Goal: Find specific page/section: Find specific page/section

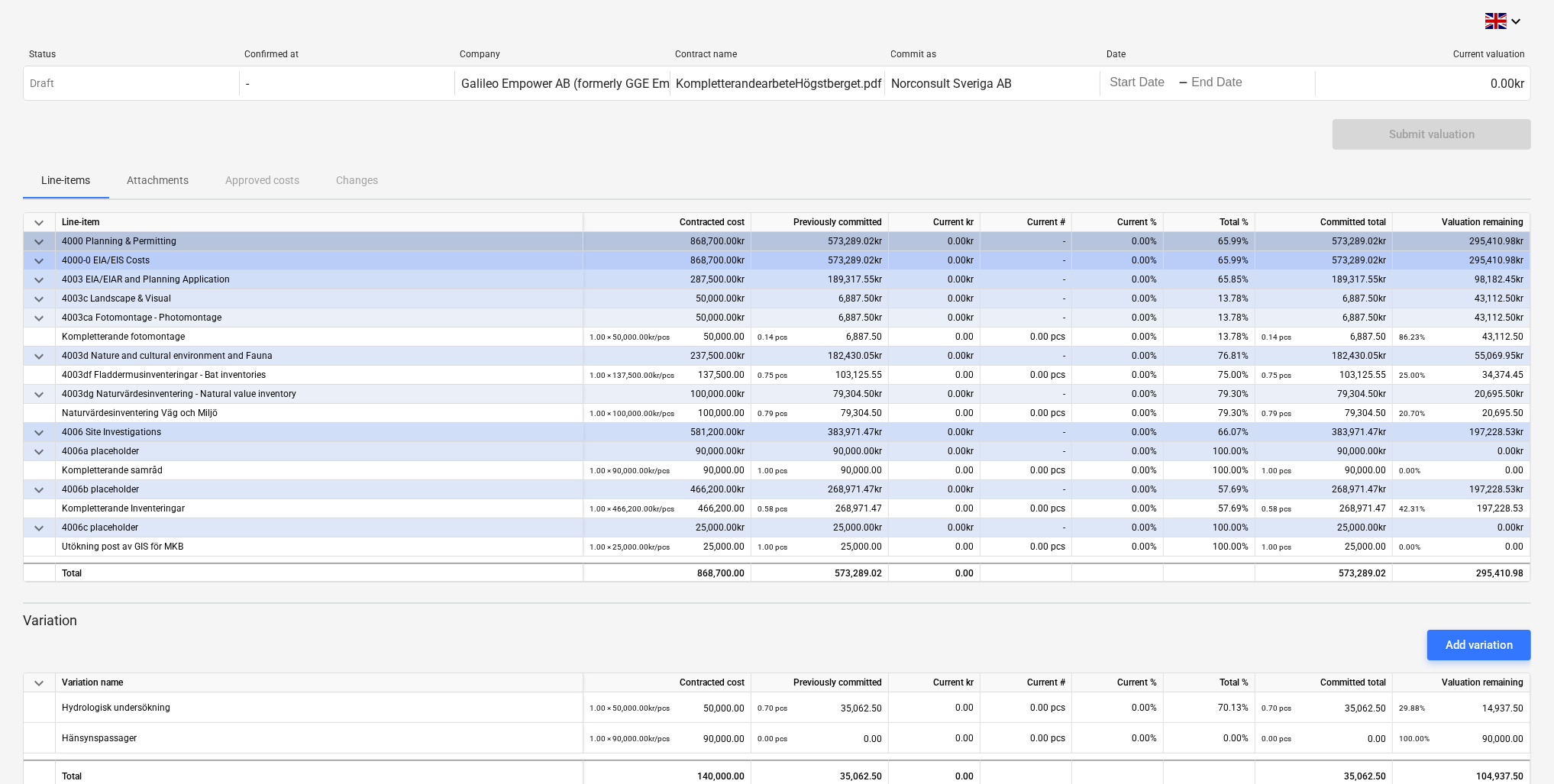
click at [159, 193] on button "Attachments" at bounding box center [157, 179] width 99 height 37
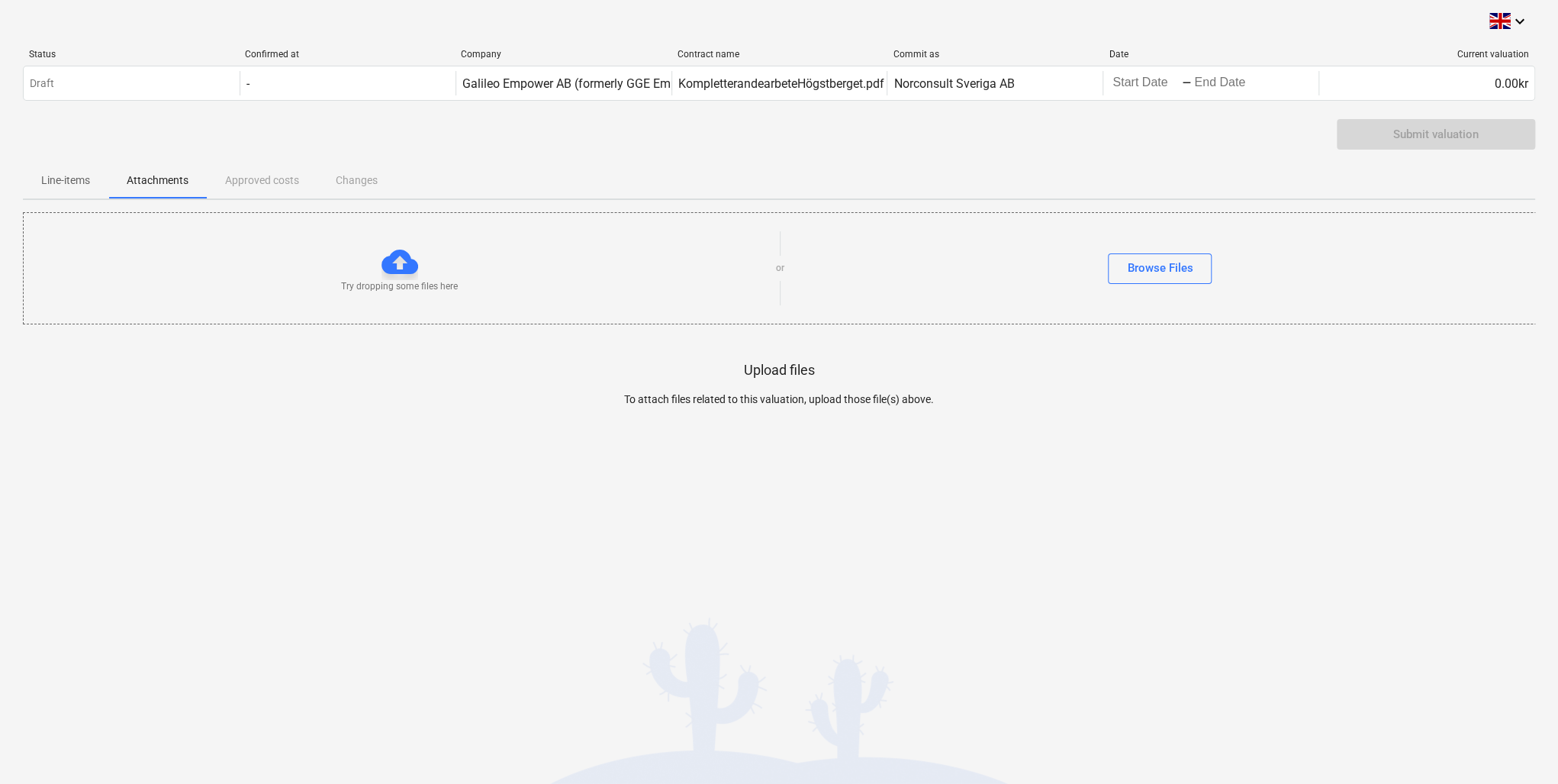
click at [78, 183] on p "Line-items" at bounding box center [65, 180] width 49 height 16
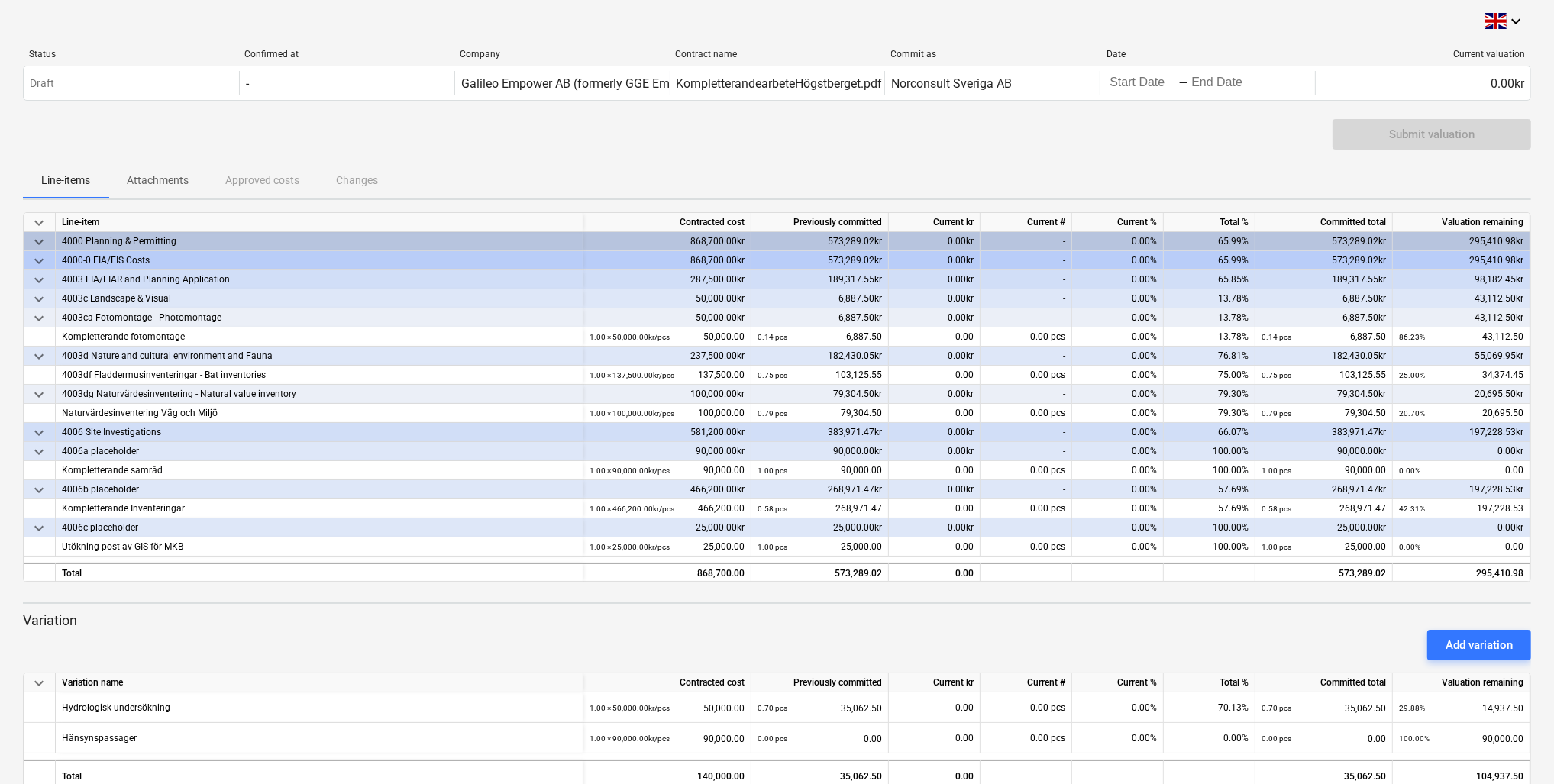
click at [36, 242] on span "keyboard_arrow_down" at bounding box center [39, 242] width 19 height 19
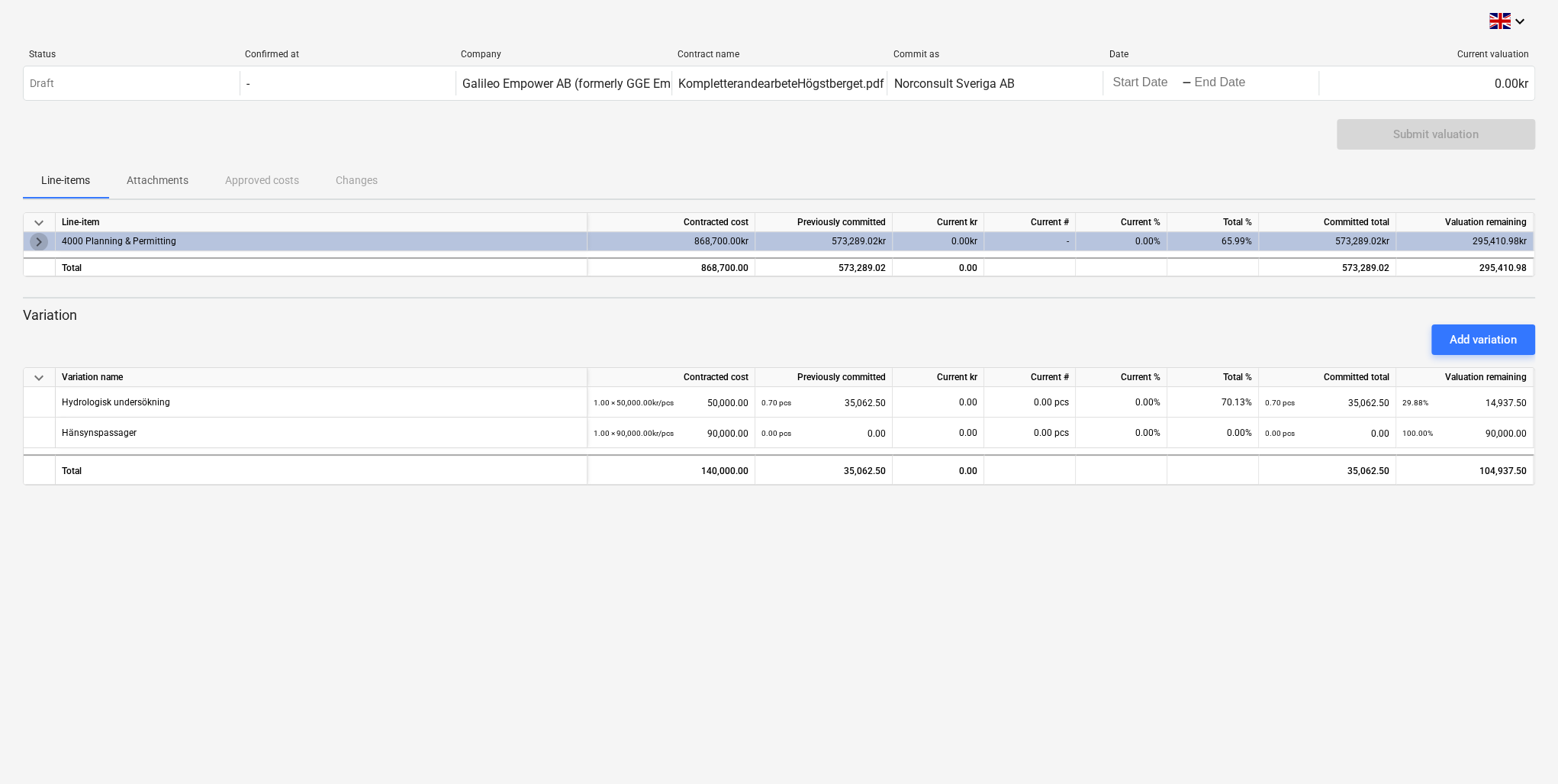
click at [33, 242] on span "keyboard_arrow_right" at bounding box center [39, 242] width 19 height 19
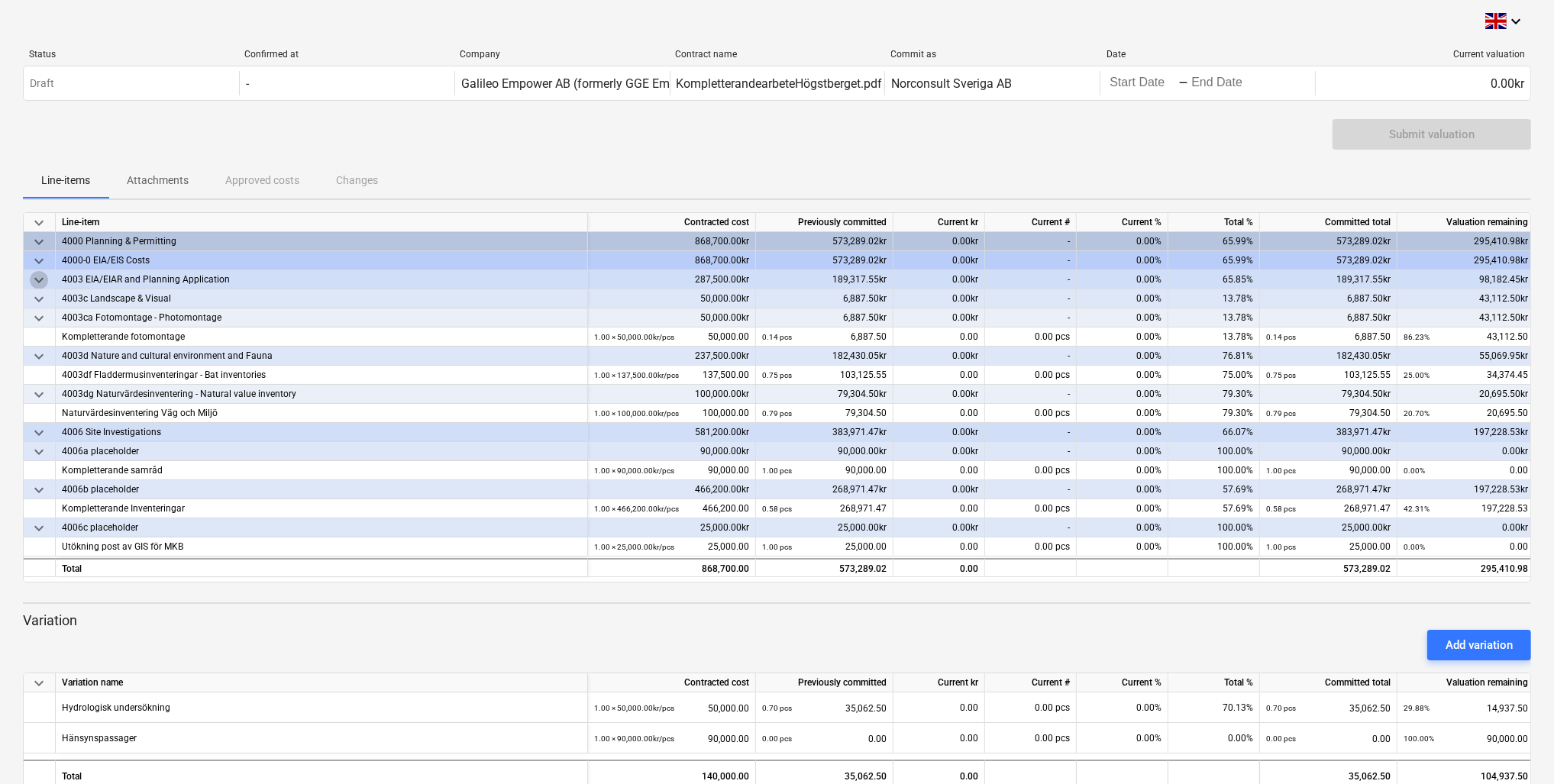
click at [37, 277] on span "keyboard_arrow_down" at bounding box center [39, 280] width 19 height 19
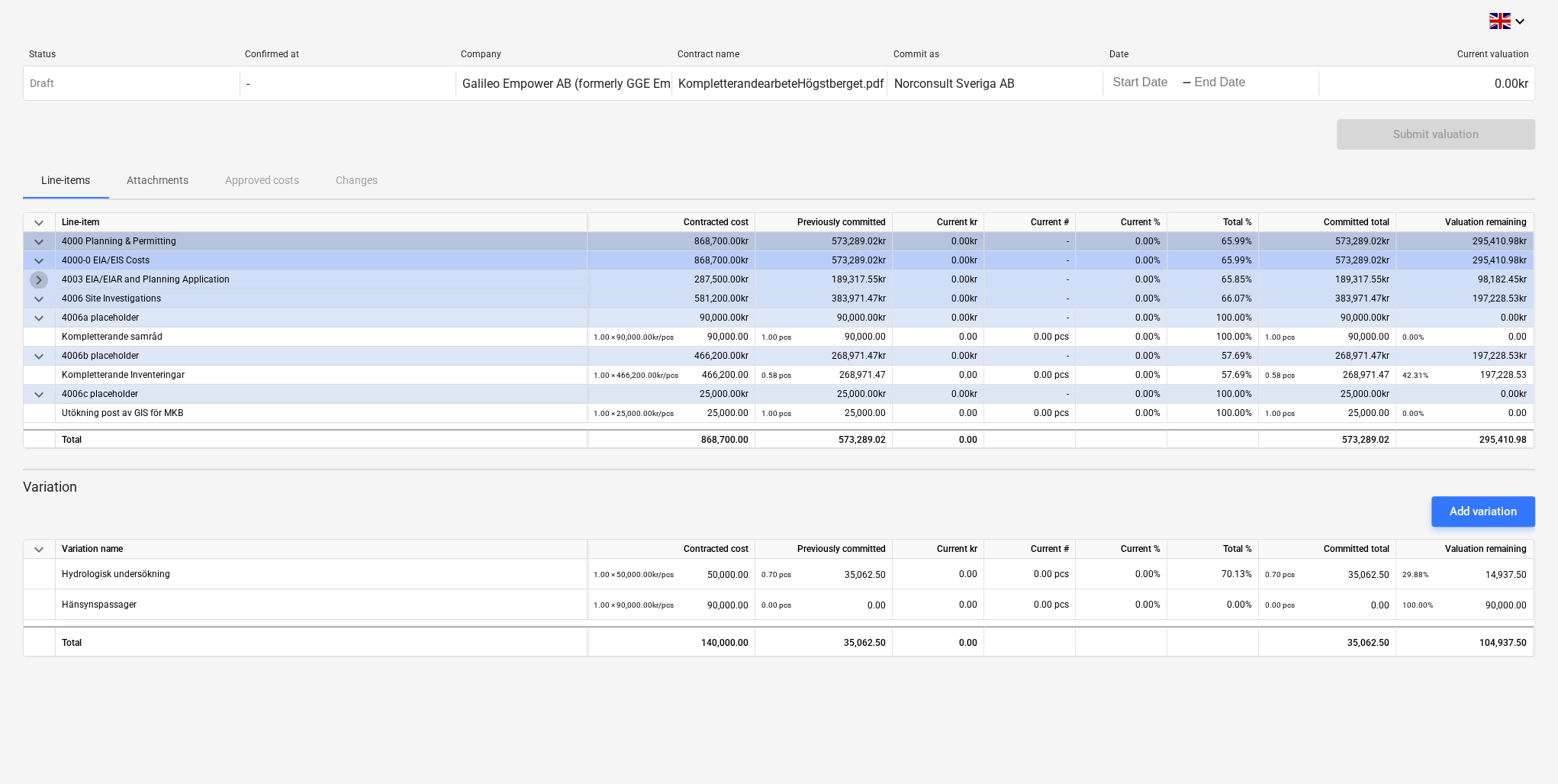
click at [37, 277] on span "keyboard_arrow_right" at bounding box center [39, 280] width 19 height 19
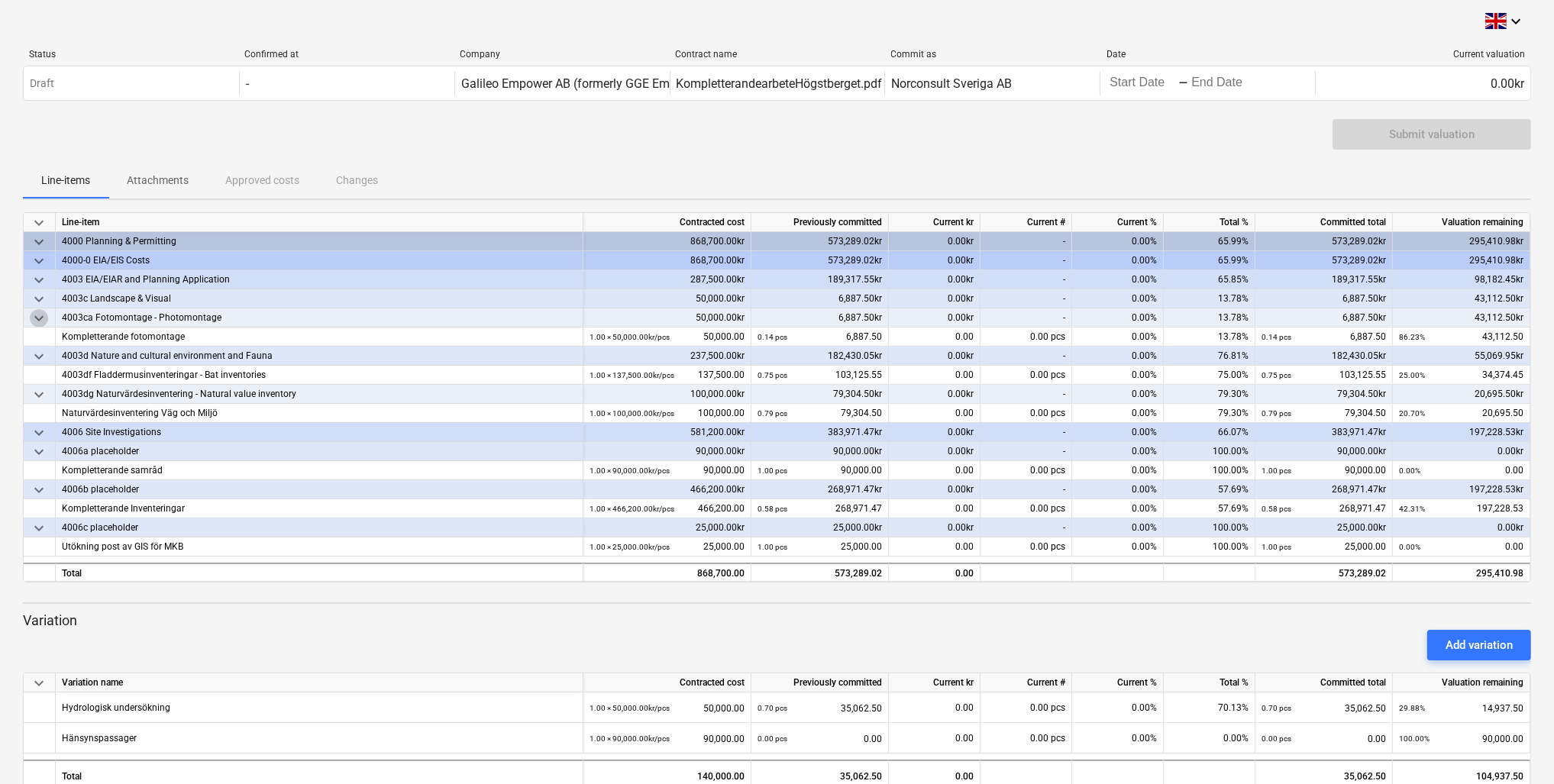
click at [40, 321] on span "keyboard_arrow_down" at bounding box center [39, 319] width 19 height 19
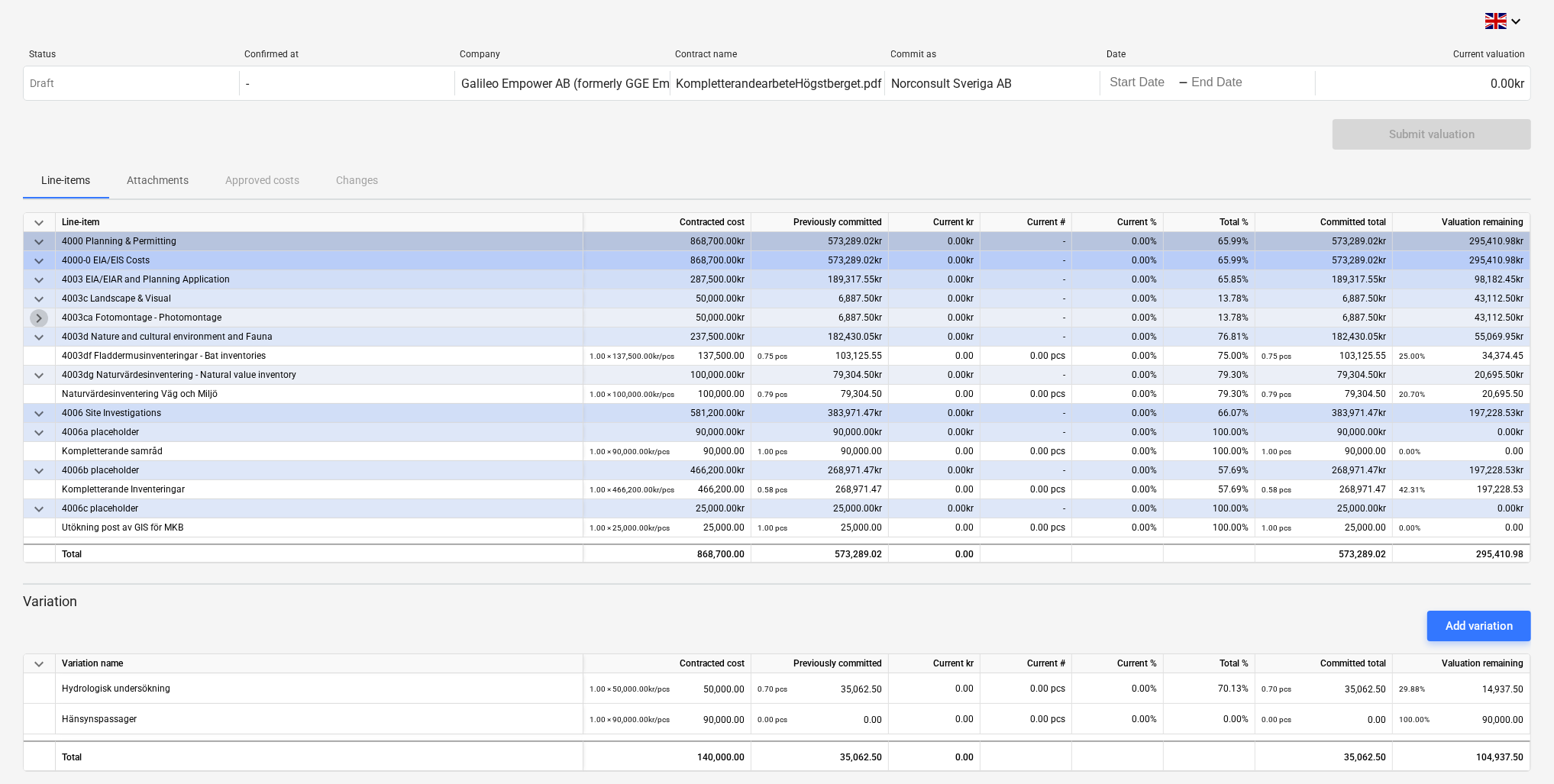
click at [45, 318] on span "keyboard_arrow_right" at bounding box center [39, 319] width 19 height 19
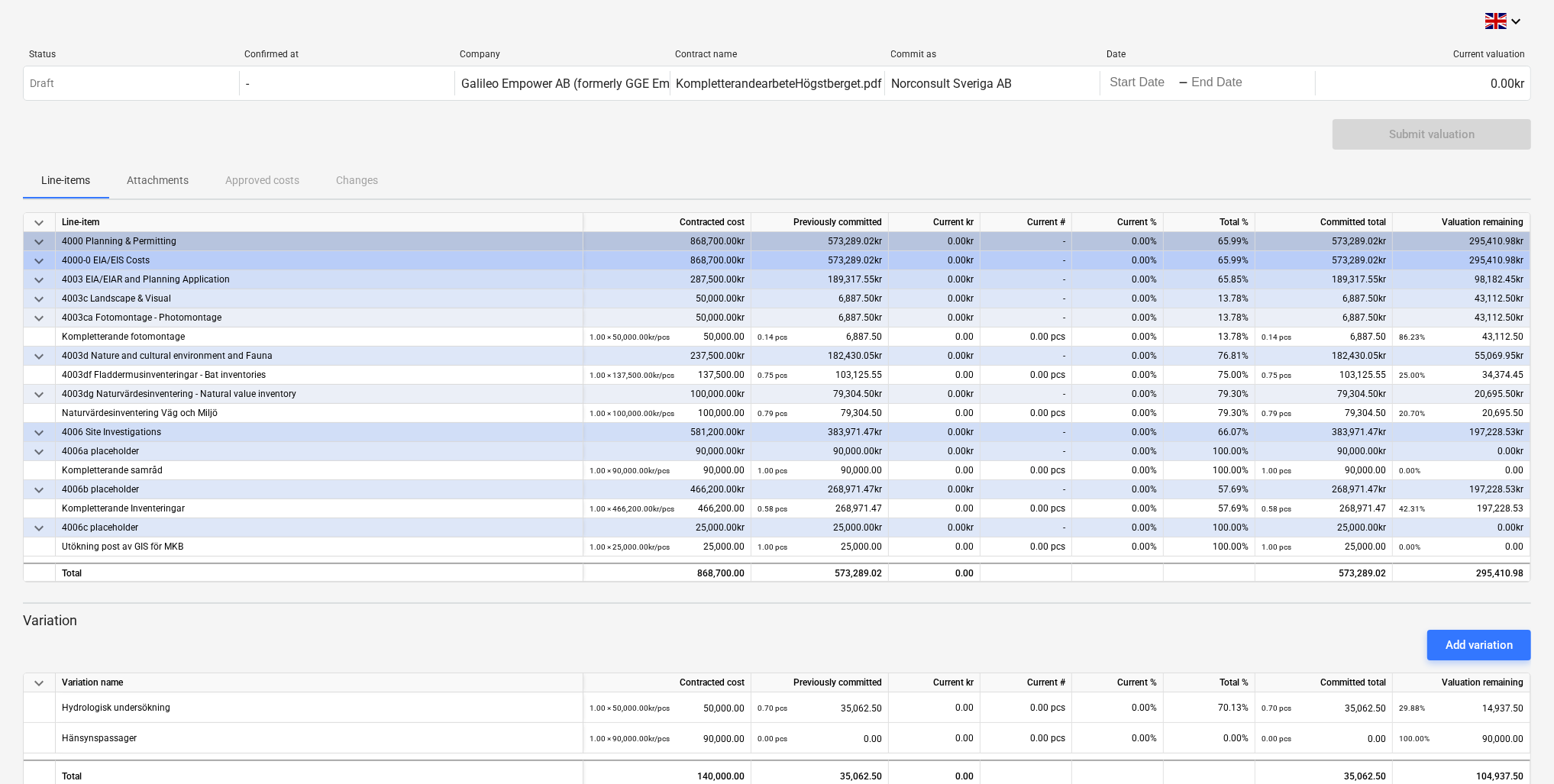
click at [33, 399] on span "keyboard_arrow_down" at bounding box center [39, 395] width 19 height 19
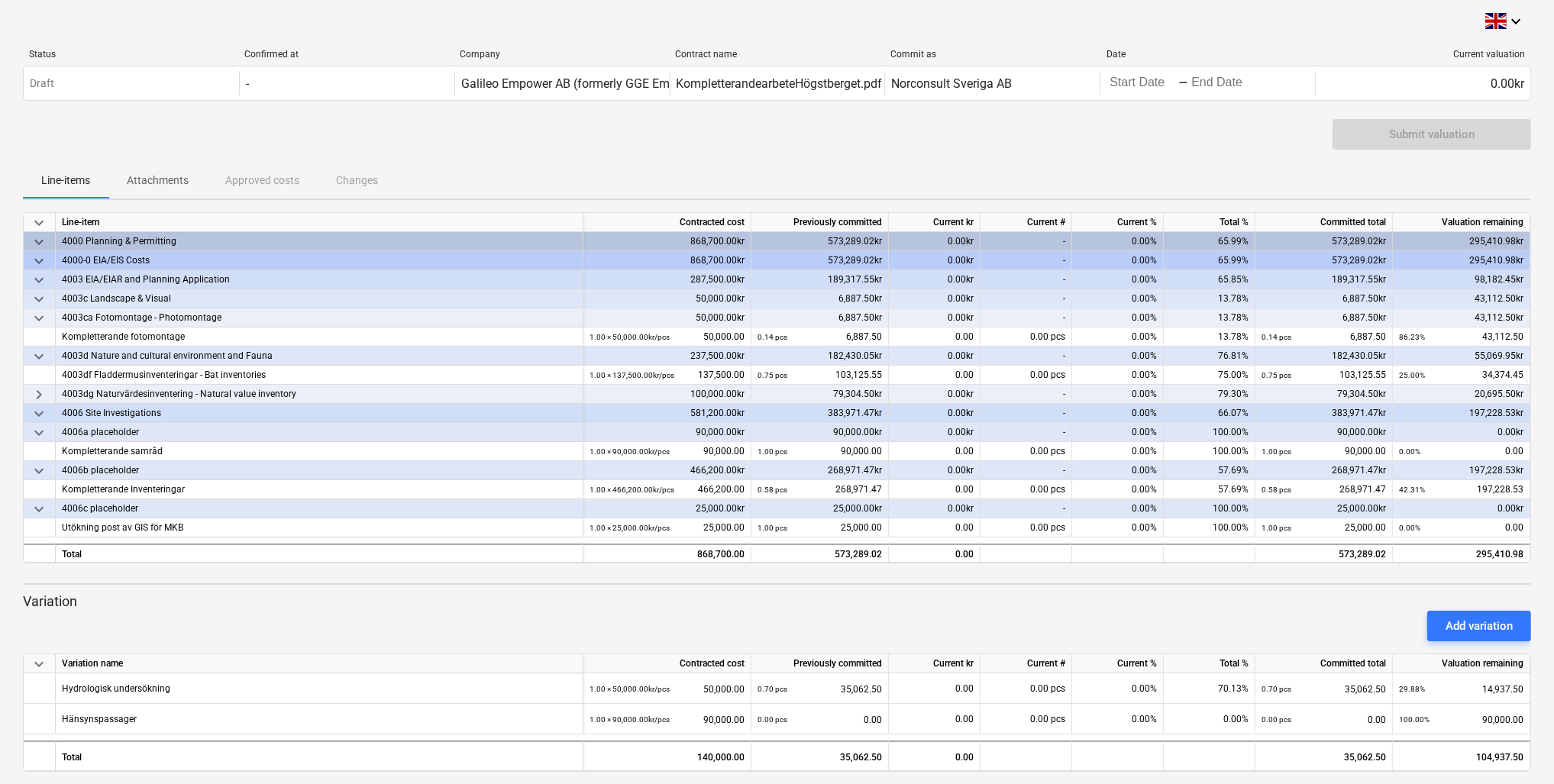
click at [33, 399] on span "keyboard_arrow_right" at bounding box center [39, 395] width 19 height 19
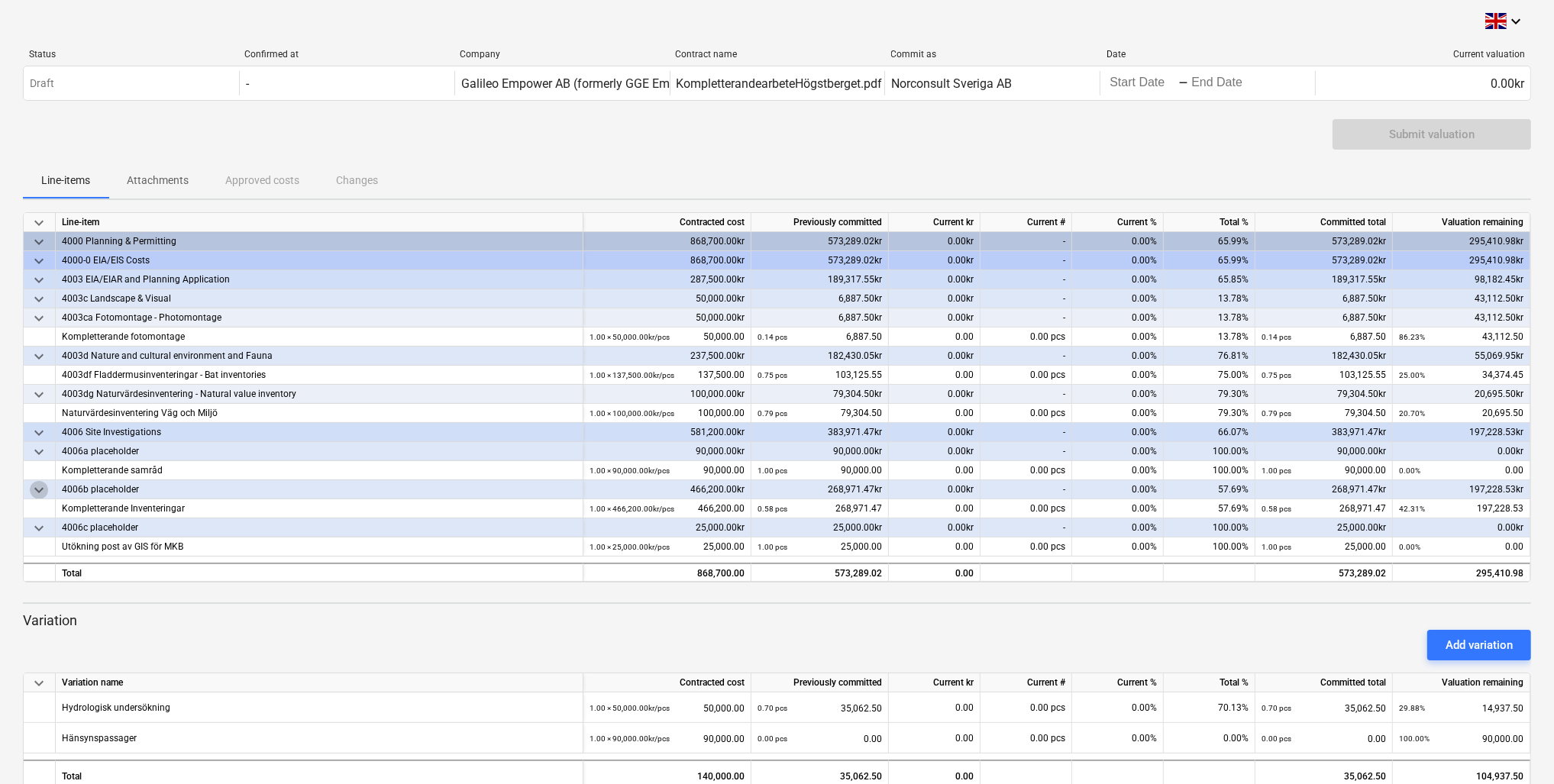
click at [34, 489] on span "keyboard_arrow_down" at bounding box center [39, 490] width 19 height 19
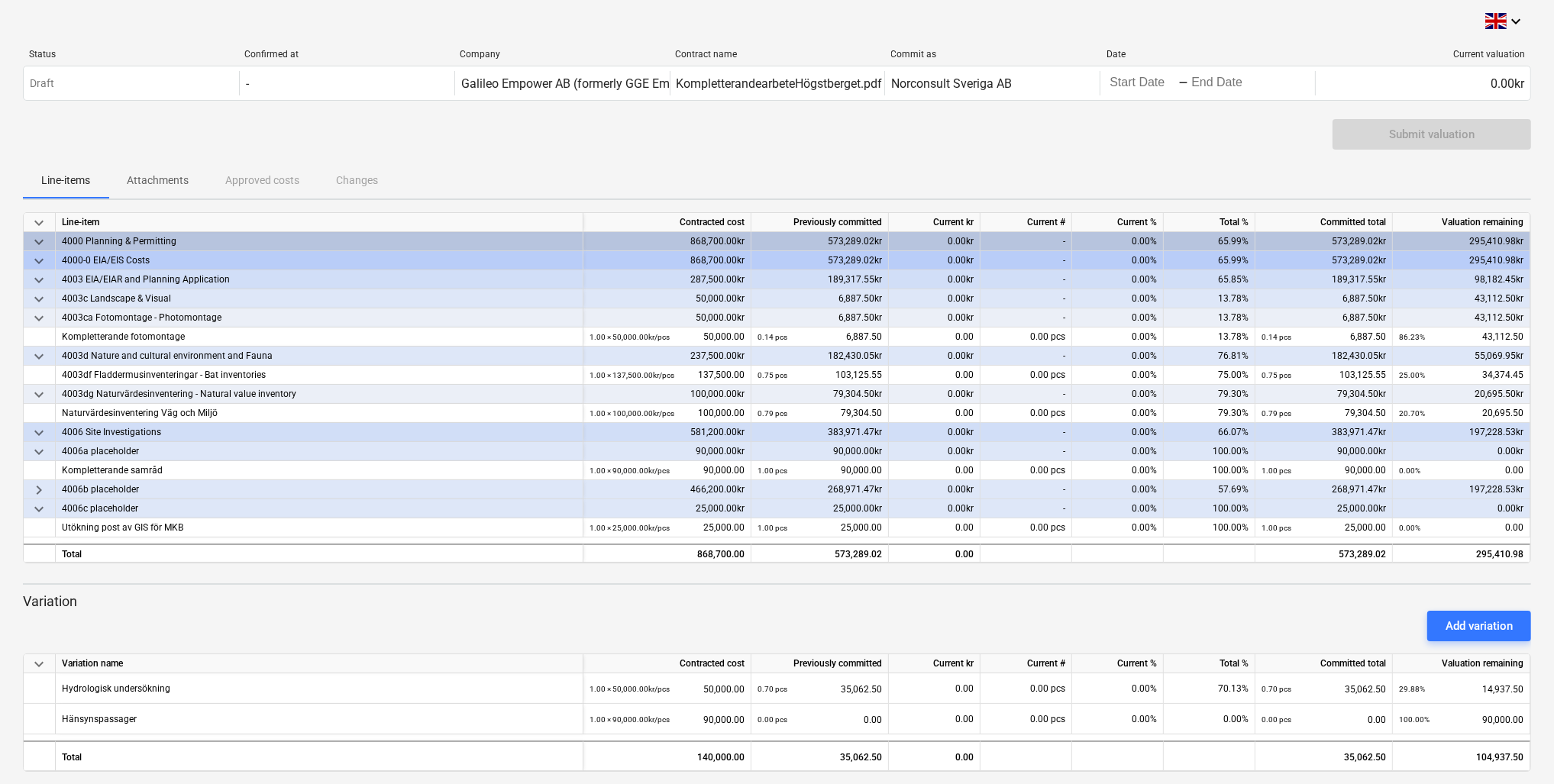
click at [37, 492] on span "keyboard_arrow_right" at bounding box center [39, 490] width 19 height 19
